Goal: Check status: Check status

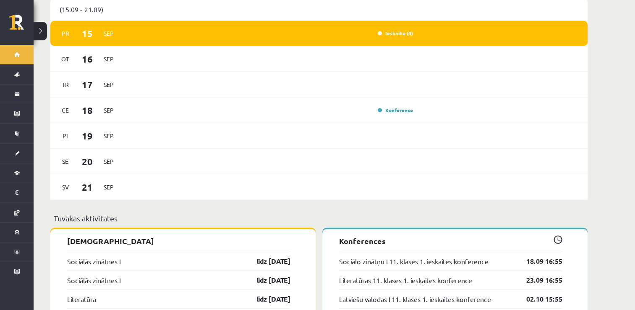
scroll to position [615, 0]
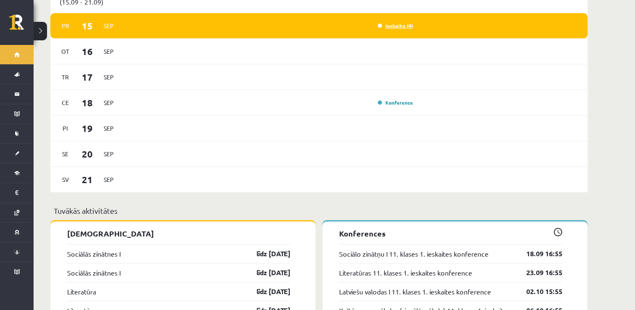
click at [394, 22] on link "Ieskaite (4)" at bounding box center [395, 25] width 35 height 7
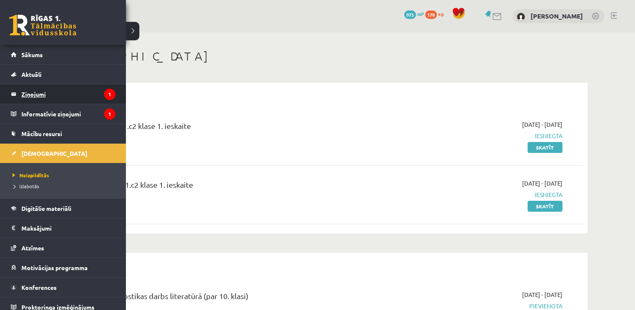
click at [28, 93] on legend "Ziņojumi 1" at bounding box center [68, 93] width 94 height 19
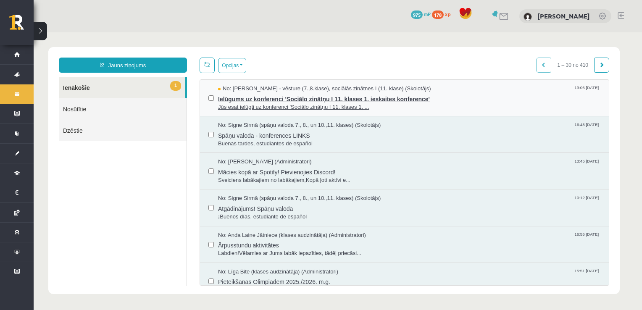
click at [322, 100] on span "Ielūgums uz konferenci 'Sociālo zinātņu I 11. klases 1. ieskaites konference'" at bounding box center [409, 98] width 382 height 10
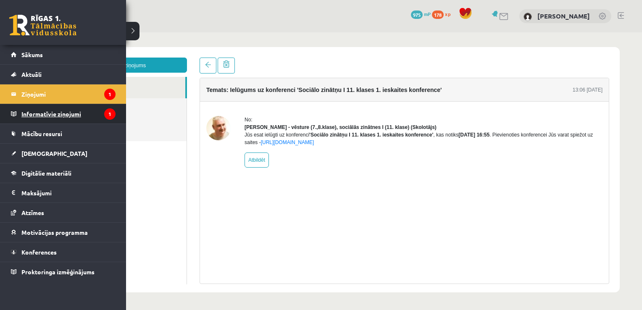
click at [55, 115] on legend "Informatīvie ziņojumi 1" at bounding box center [68, 113] width 94 height 19
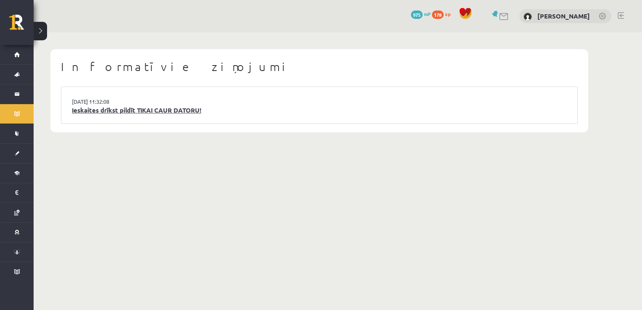
click at [109, 112] on link "Ieskaites drīkst pildīt TIKAI CAUR DATORU!" at bounding box center [319, 110] width 495 height 10
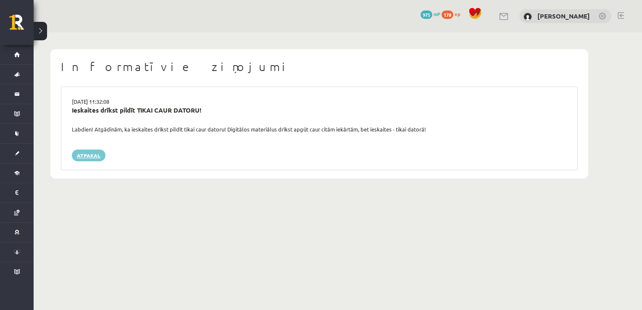
click at [89, 160] on link "Atpakaļ" at bounding box center [89, 155] width 34 height 12
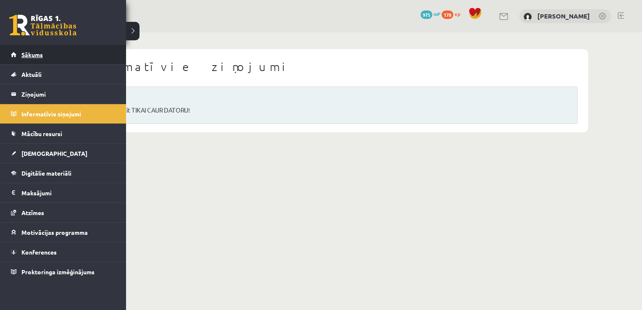
click at [31, 57] on span "Sākums" at bounding box center [31, 55] width 21 height 8
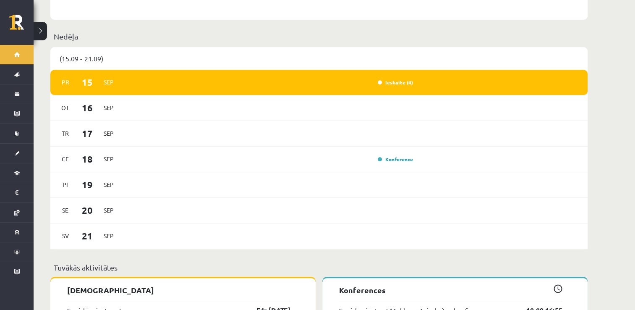
scroll to position [515, 0]
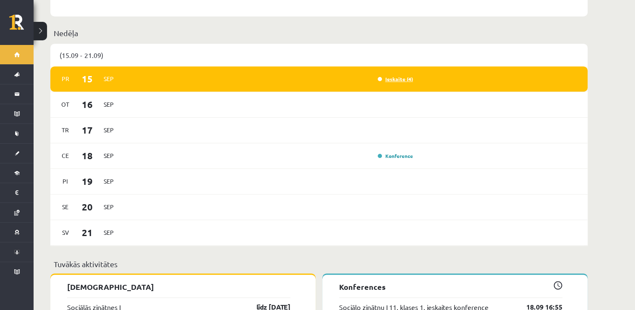
click at [403, 76] on link "Ieskaite (4)" at bounding box center [395, 79] width 35 height 7
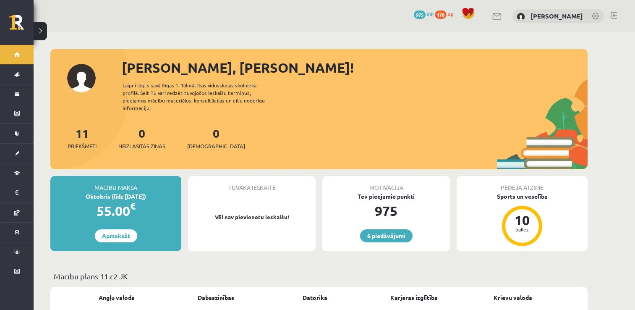
scroll to position [515, 0]
